Goal: Find contact information: Find contact information

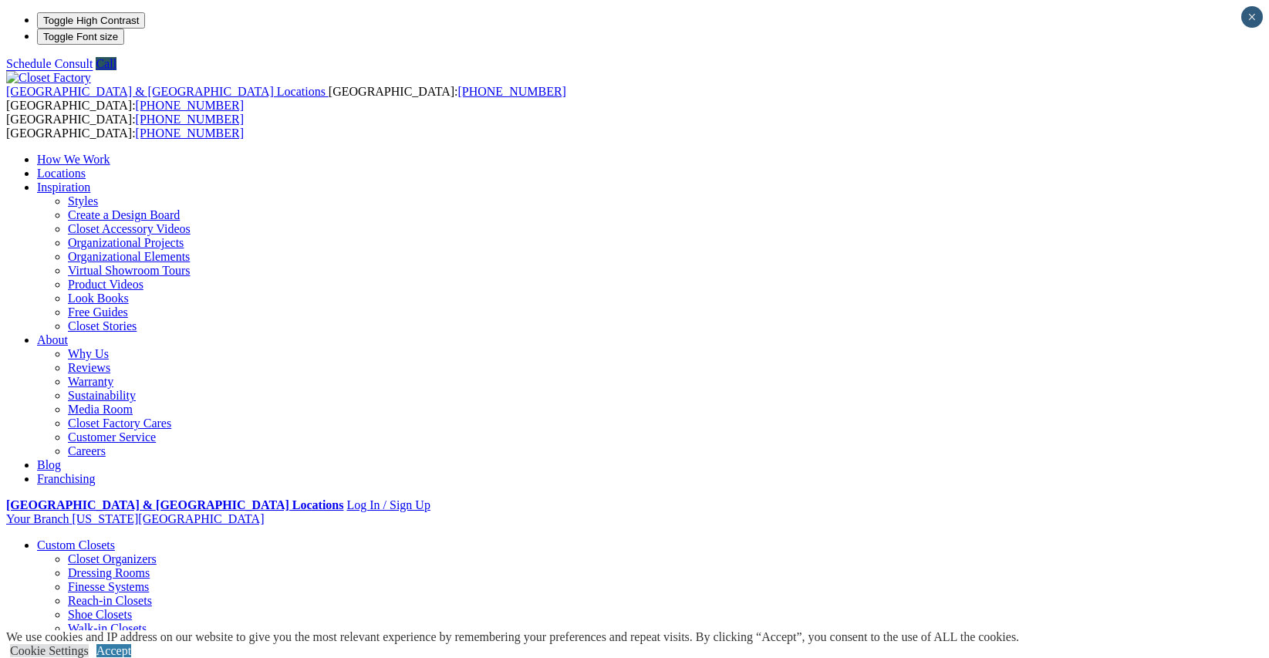
click at [79, 622] on link "Walk-in Closets" at bounding box center [107, 628] width 79 height 13
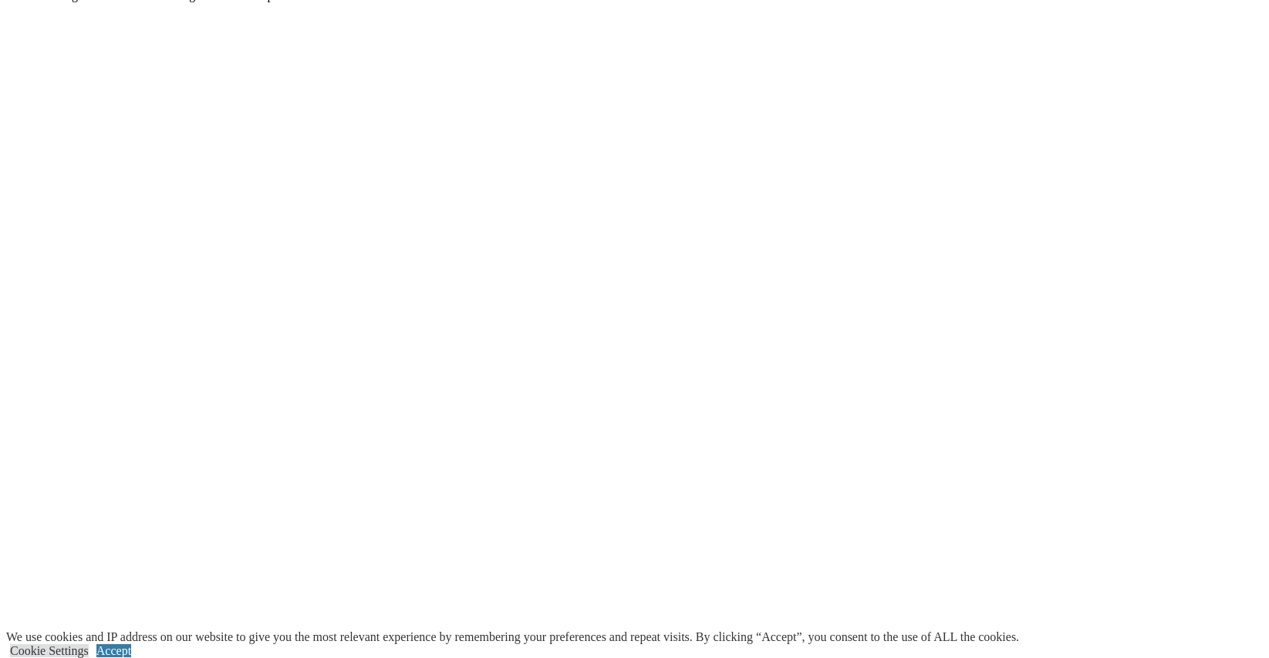
scroll to position [3030, 0]
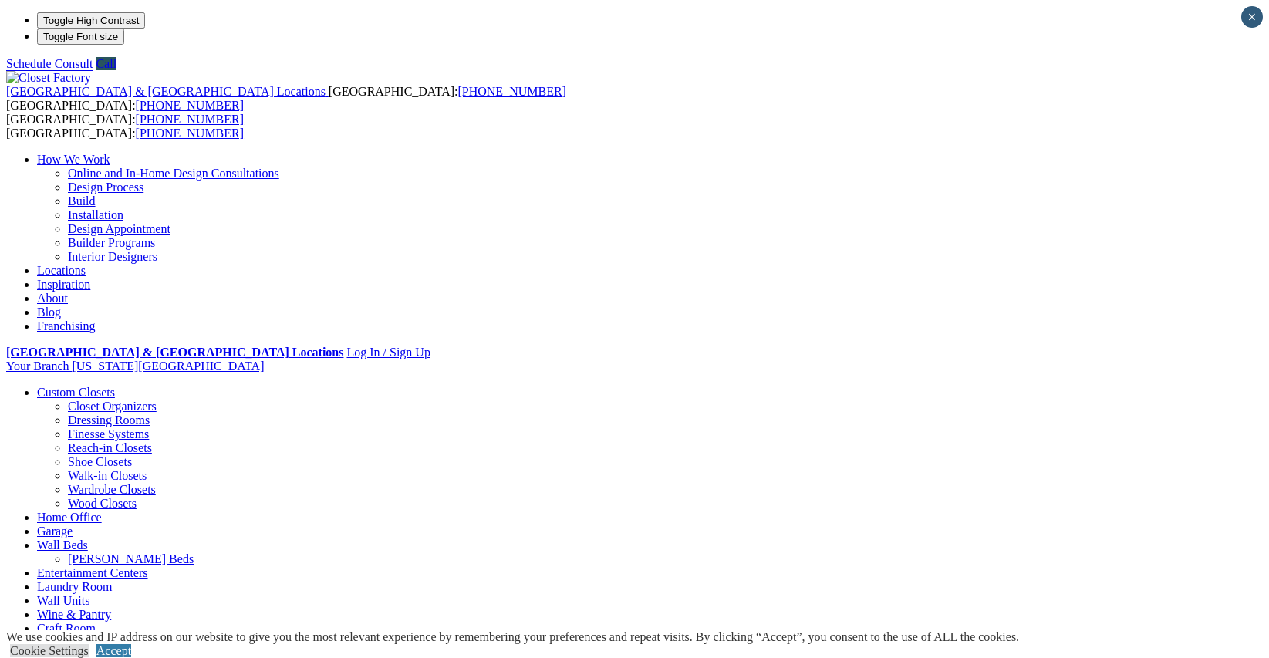
click at [86, 264] on link "Locations" at bounding box center [61, 270] width 49 height 13
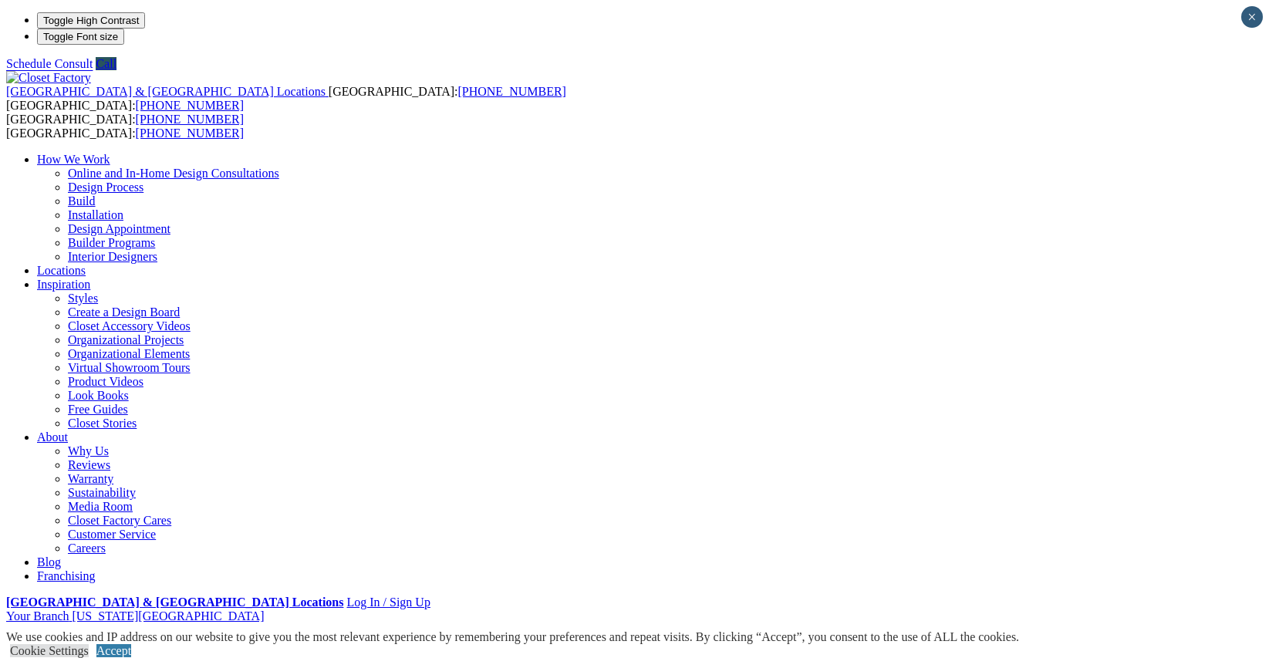
type input "*****"
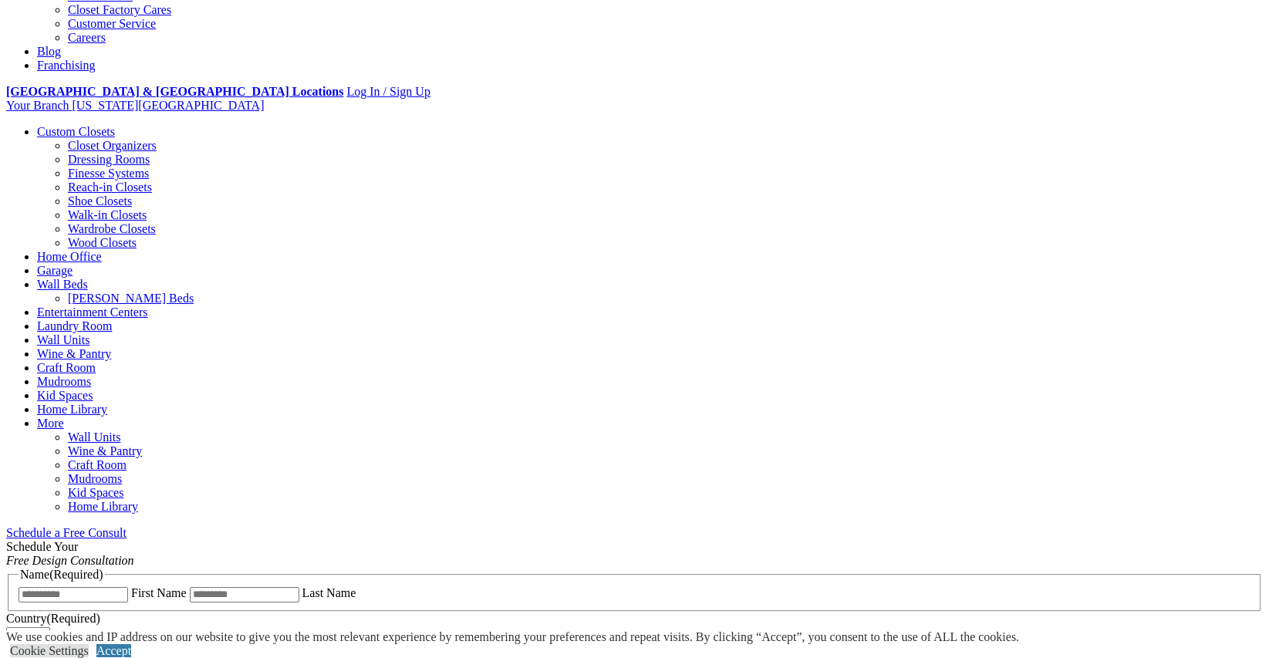
scroll to position [487, 0]
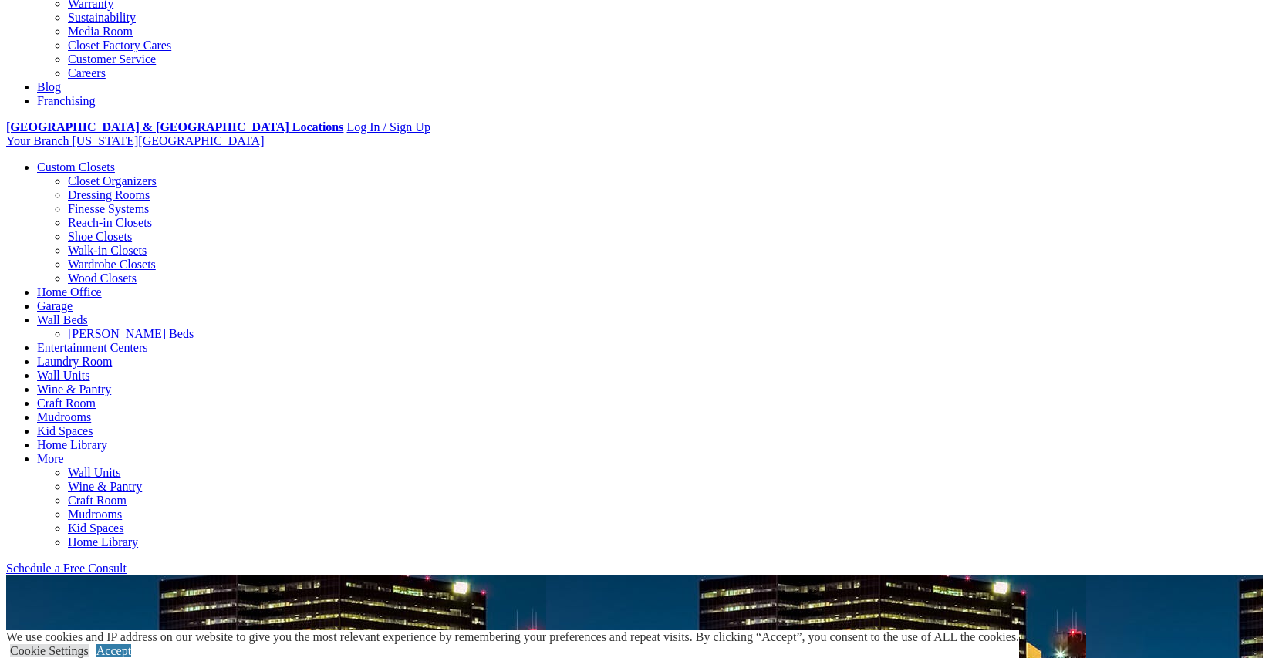
scroll to position [476, 0]
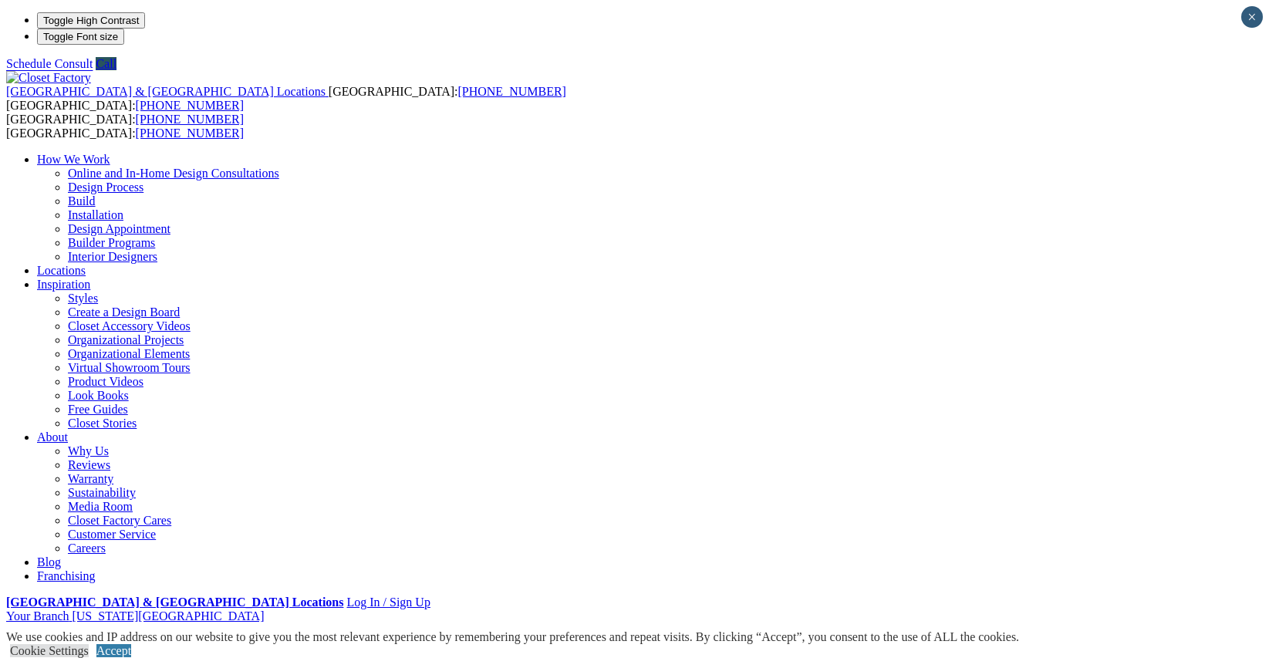
scroll to position [0, 0]
